Goal: Navigation & Orientation: Understand site structure

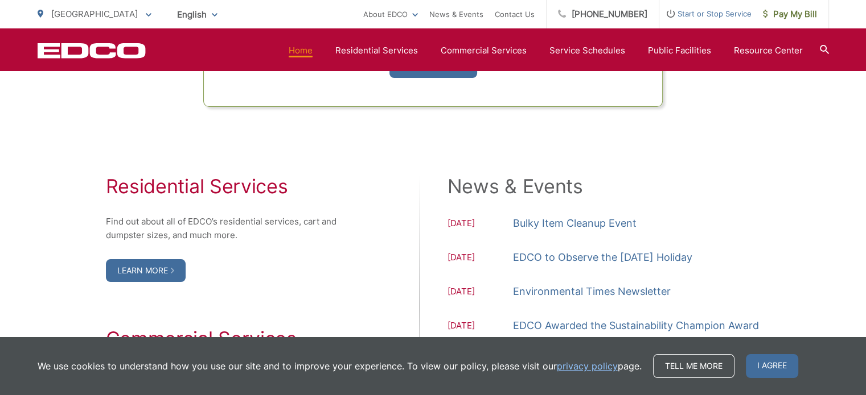
scroll to position [1141, 0]
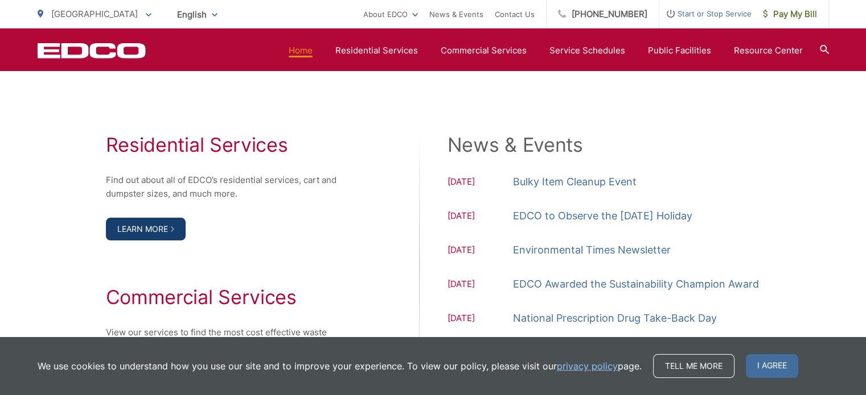
click at [149, 228] on link "Learn More" at bounding box center [146, 229] width 80 height 23
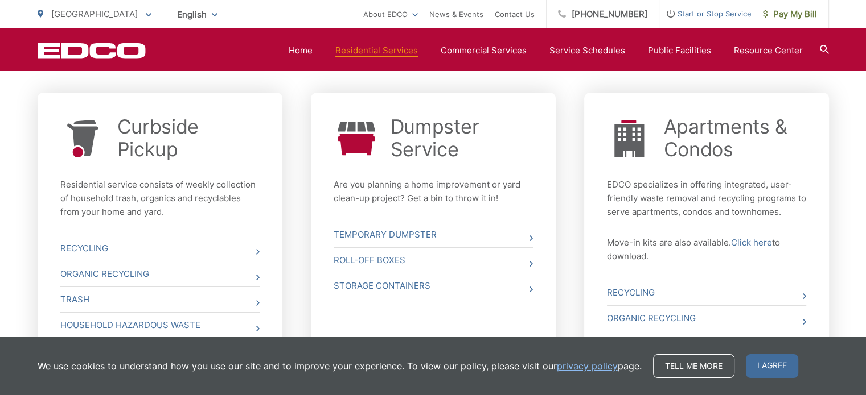
scroll to position [428, 0]
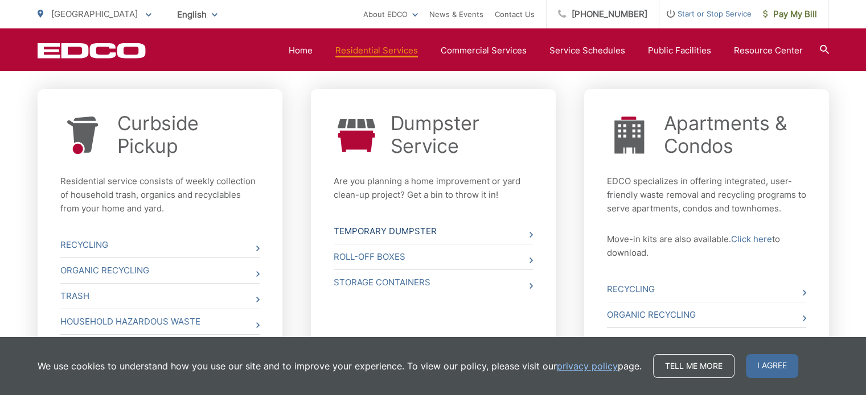
click at [417, 232] on link "Temporary Dumpster" at bounding box center [432, 231] width 199 height 25
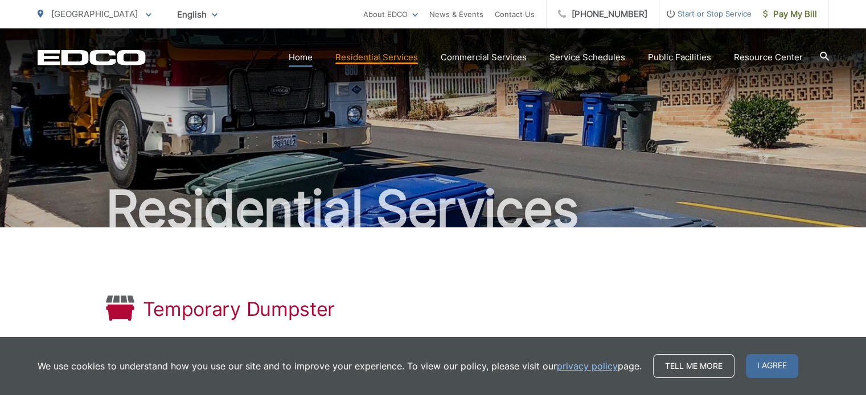
click at [307, 60] on link "Home" at bounding box center [301, 58] width 24 height 14
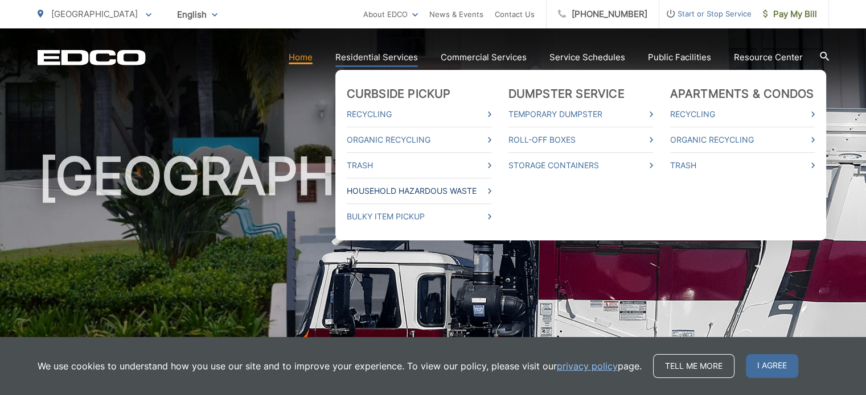
click at [407, 193] on link "Household Hazardous Waste" at bounding box center [419, 191] width 145 height 14
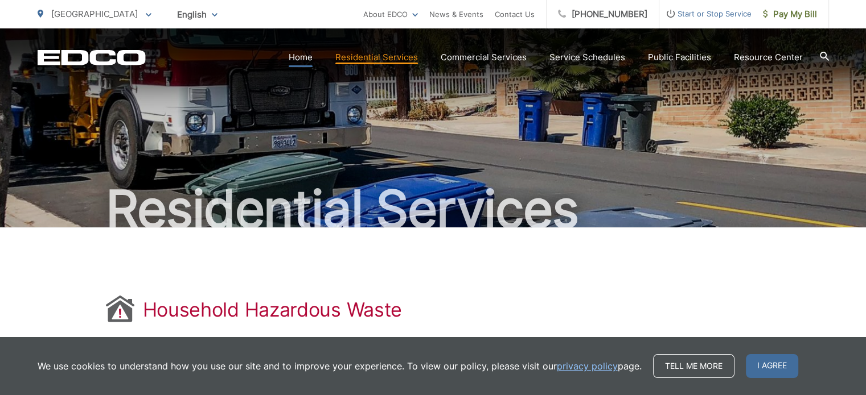
click at [312, 57] on link "Home" at bounding box center [301, 58] width 24 height 14
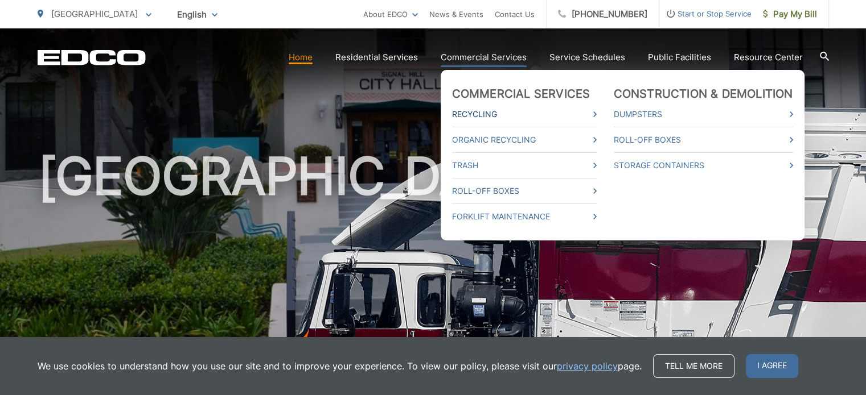
click at [473, 112] on link "Recycling" at bounding box center [524, 115] width 145 height 14
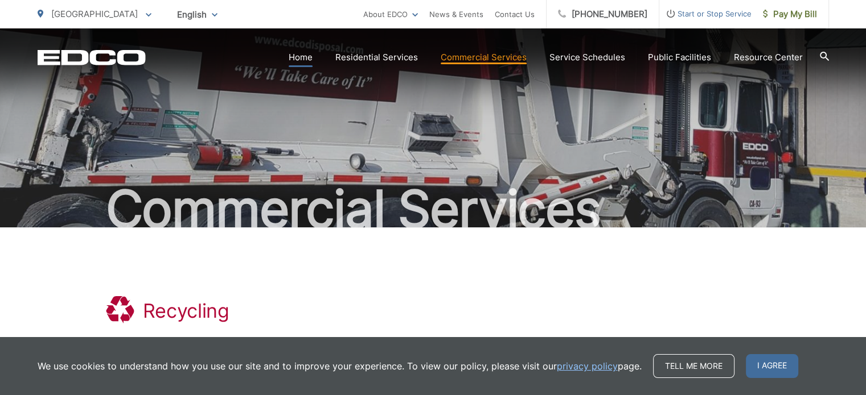
click at [306, 53] on link "Home" at bounding box center [301, 58] width 24 height 14
